Goal: Information Seeking & Learning: Learn about a topic

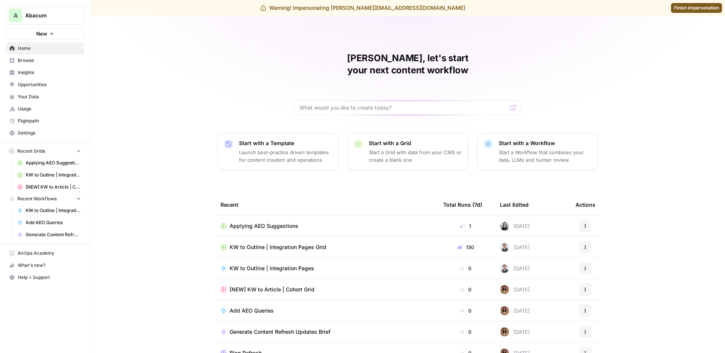
click at [49, 74] on span "Insights" at bounding box center [49, 72] width 63 height 7
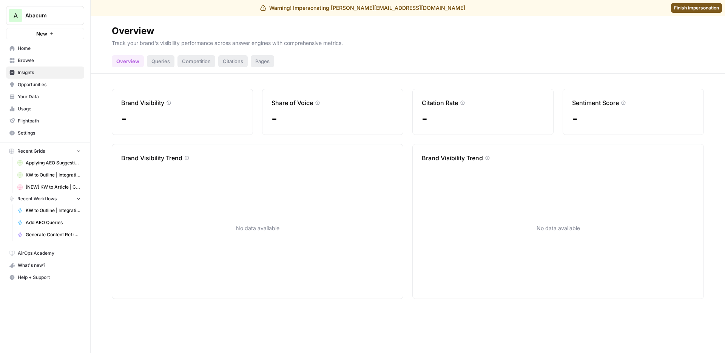
click at [152, 66] on div "Queries" at bounding box center [161, 61] width 28 height 12
click at [157, 62] on div "Queries" at bounding box center [161, 61] width 28 height 12
click at [37, 73] on span "Insights" at bounding box center [49, 72] width 63 height 7
click at [43, 132] on span "Settings" at bounding box center [49, 132] width 63 height 7
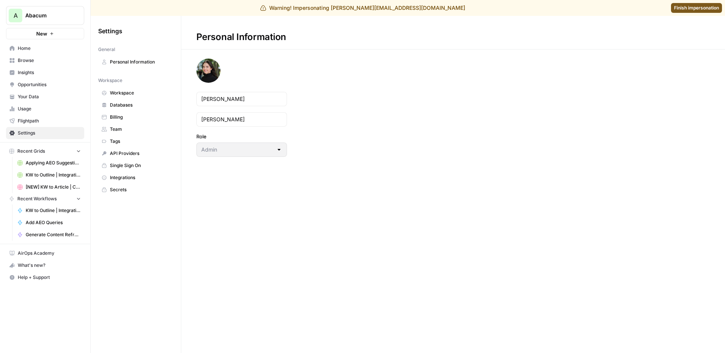
click at [127, 126] on span "Team" at bounding box center [140, 129] width 60 height 7
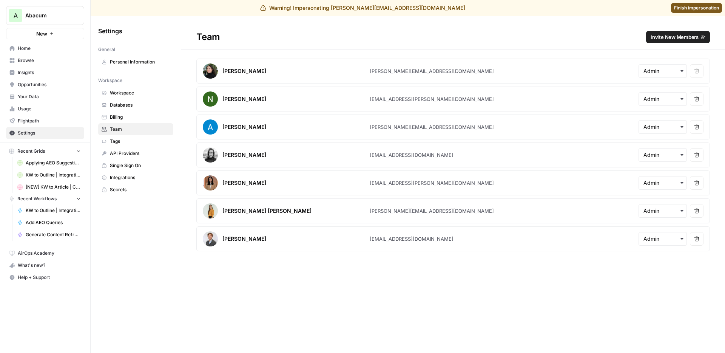
click at [253, 34] on div "Team Invite New Members" at bounding box center [453, 37] width 544 height 12
click at [27, 74] on span "Insights" at bounding box center [49, 72] width 63 height 7
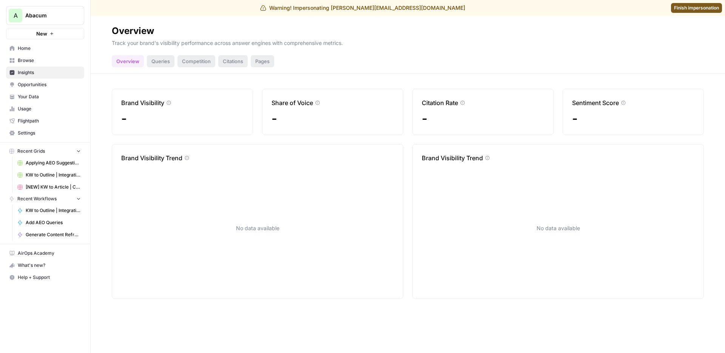
click at [37, 96] on span "Your Data" at bounding box center [49, 96] width 63 height 7
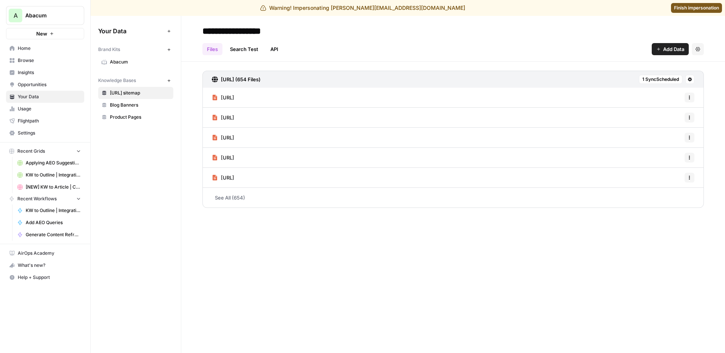
click at [125, 59] on span "Abacum" at bounding box center [140, 62] width 60 height 7
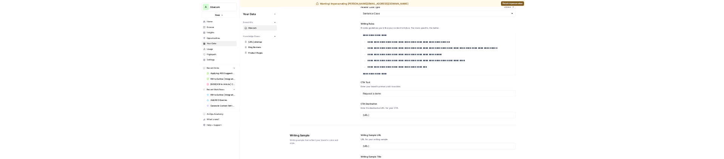
scroll to position [1046, 0]
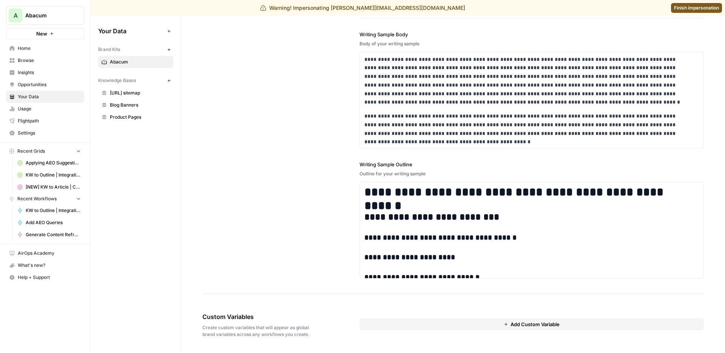
click at [51, 71] on span "Insights" at bounding box center [49, 72] width 63 height 7
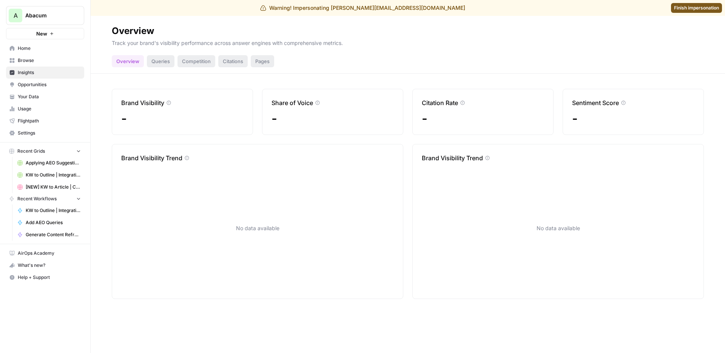
click at [169, 57] on div "Queries" at bounding box center [161, 61] width 28 height 12
click at [190, 57] on div "Competition" at bounding box center [196, 61] width 38 height 12
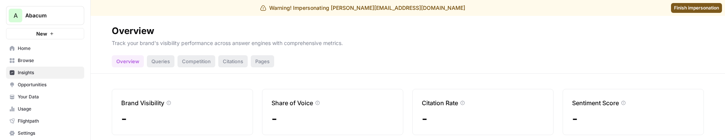
click at [438, 62] on div "Overview Queries Competition Citations Pages" at bounding box center [408, 58] width 592 height 18
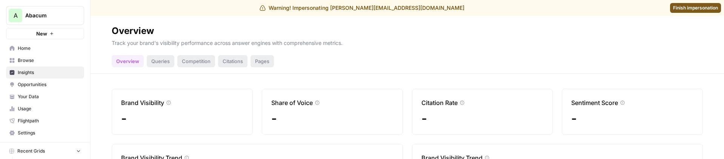
drag, startPoint x: 361, startPoint y: 49, endPoint x: 327, endPoint y: 4, distance: 56.6
click at [360, 48] on header "Overview Track your brand's visibility performance across answer engines with c…" at bounding box center [408, 45] width 634 height 58
drag, startPoint x: 278, startPoint y: 23, endPoint x: 271, endPoint y: 20, distance: 7.9
click at [278, 22] on header "Overview Track your brand's visibility performance across answer engines with c…" at bounding box center [408, 45] width 634 height 58
click at [157, 65] on div "Queries" at bounding box center [161, 61] width 28 height 12
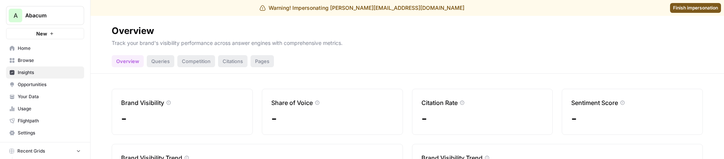
drag, startPoint x: 157, startPoint y: 66, endPoint x: 162, endPoint y: 64, distance: 5.3
click at [157, 66] on div "Queries" at bounding box center [161, 61] width 28 height 12
click at [162, 64] on div "Queries" at bounding box center [161, 61] width 28 height 12
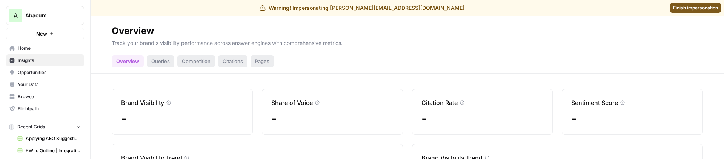
click at [158, 59] on div "Queries" at bounding box center [161, 61] width 28 height 12
click at [190, 59] on div "Competition" at bounding box center [196, 61] width 38 height 12
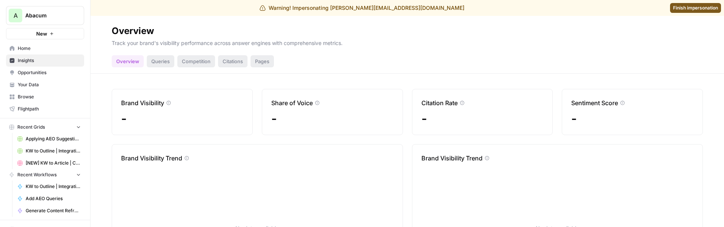
click at [41, 71] on span "Opportunities" at bounding box center [49, 72] width 63 height 7
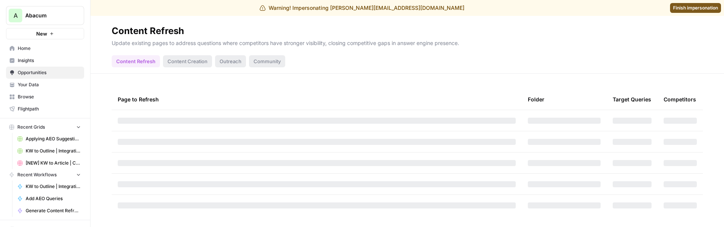
click at [44, 59] on span "Insights" at bounding box center [49, 60] width 63 height 7
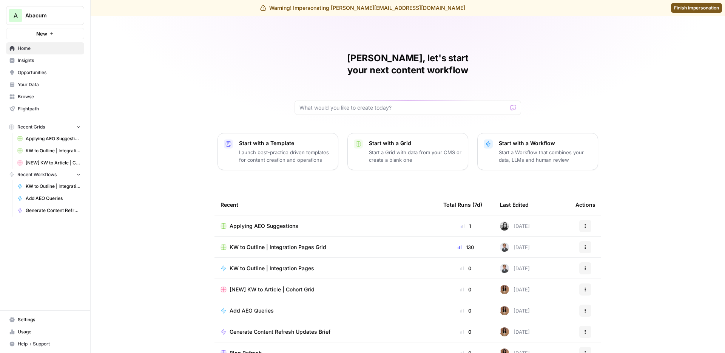
click at [34, 61] on span "Insights" at bounding box center [49, 60] width 63 height 7
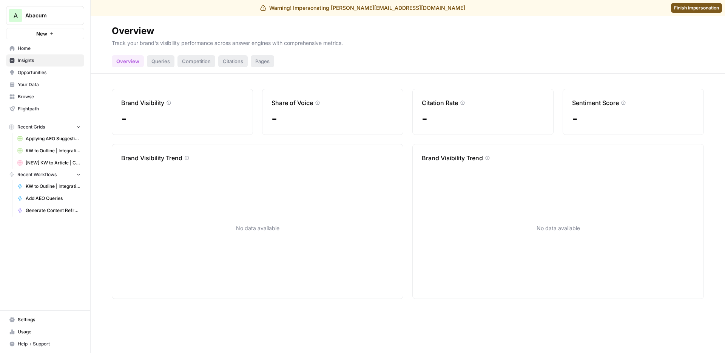
click at [163, 59] on div "Queries" at bounding box center [161, 61] width 28 height 12
click at [33, 71] on span "Opportunities" at bounding box center [49, 72] width 63 height 7
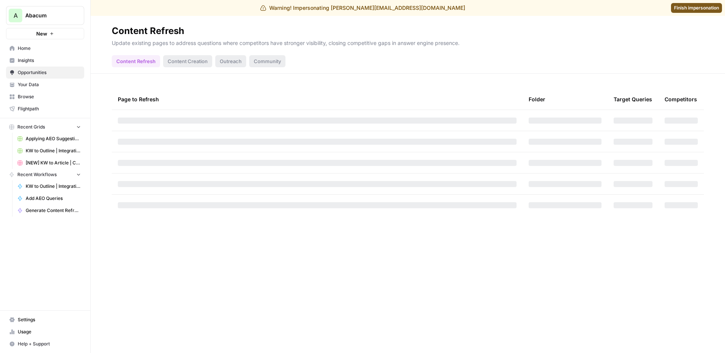
click at [37, 59] on span "Insights" at bounding box center [49, 60] width 63 height 7
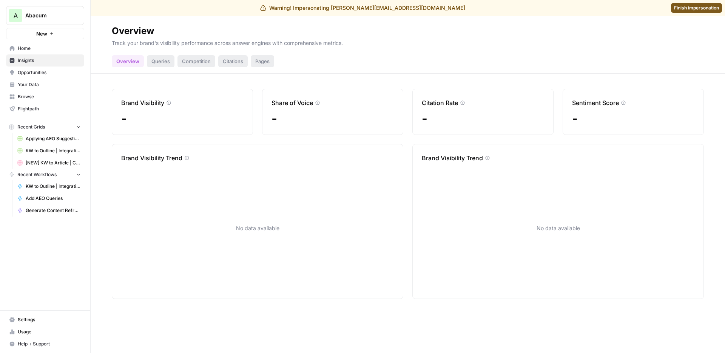
click at [154, 62] on div "Queries" at bounding box center [161, 61] width 28 height 12
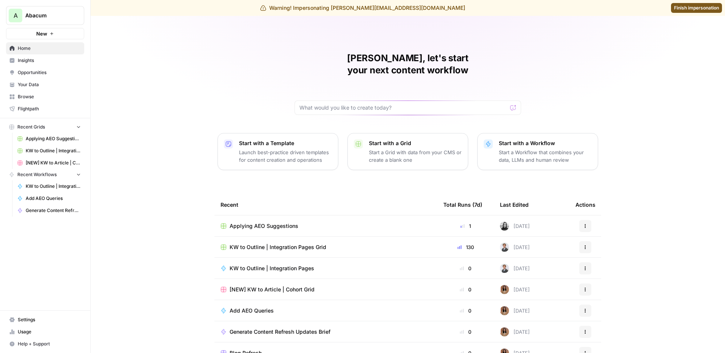
click at [63, 55] on link "Insights" at bounding box center [45, 60] width 78 height 12
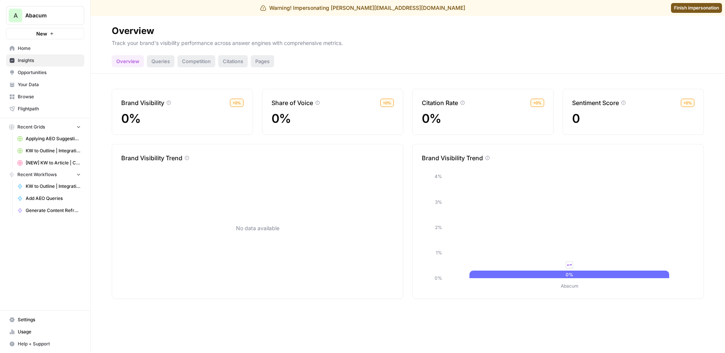
click at [157, 63] on div "Queries" at bounding box center [161, 61] width 28 height 12
click at [158, 61] on div "Queries" at bounding box center [161, 61] width 28 height 12
click at [197, 63] on div "Competition" at bounding box center [196, 61] width 38 height 12
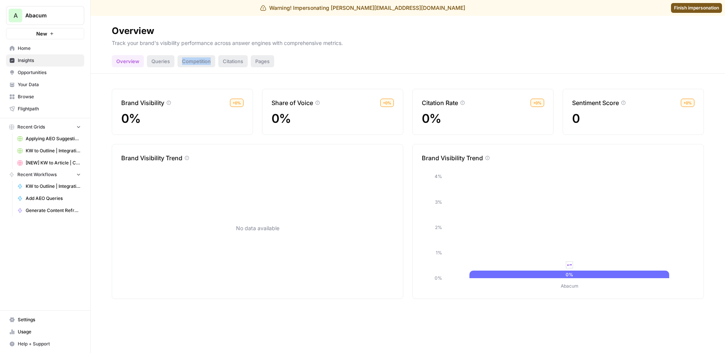
click at [197, 63] on div "Competition" at bounding box center [196, 61] width 38 height 12
click at [230, 62] on div "Citations" at bounding box center [232, 61] width 29 height 12
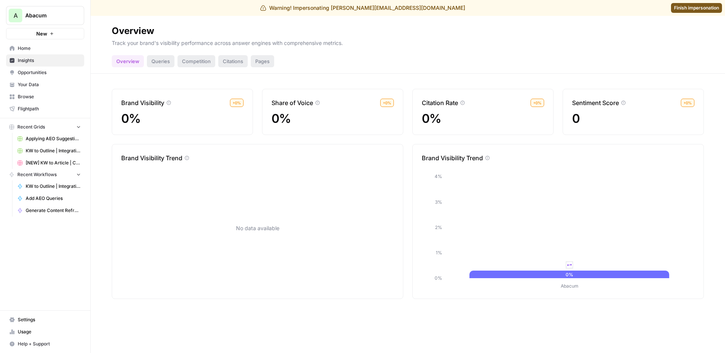
click at [157, 65] on div "Queries" at bounding box center [161, 61] width 28 height 12
copy p "Track your brand's visibility performance across answer engines with comprehens…"
drag, startPoint x: 112, startPoint y: 44, endPoint x: 391, endPoint y: 46, distance: 279.4
click at [391, 45] on p "Track your brand's visibility performance across answer engines with comprehens…" at bounding box center [408, 42] width 592 height 10
click at [161, 63] on div "Queries" at bounding box center [161, 61] width 28 height 12
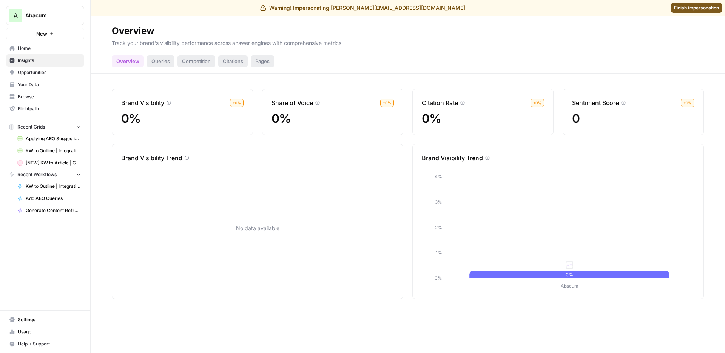
click at [160, 62] on div "Queries" at bounding box center [161, 61] width 28 height 12
drag, startPoint x: 251, startPoint y: 28, endPoint x: 254, endPoint y: 20, distance: 8.1
click at [252, 26] on h2 "Overview" at bounding box center [408, 31] width 592 height 12
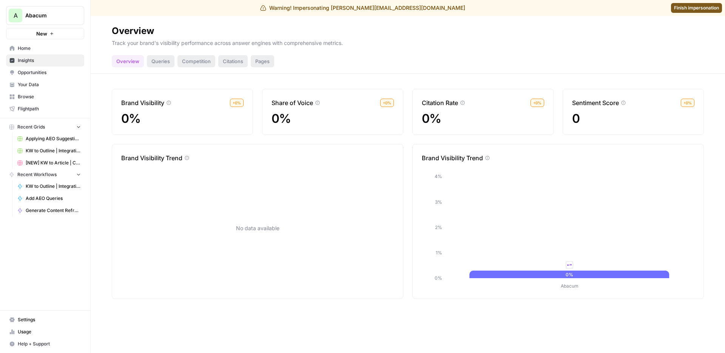
click at [677, 11] on span "Finish impersonation" at bounding box center [696, 8] width 45 height 7
